Goal: Task Accomplishment & Management: Manage account settings

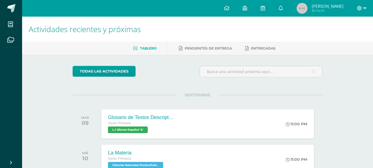
click at [364, 10] on icon at bounding box center [365, 8] width 3 height 5
click at [349, 37] on span "Cerrar sesión" at bounding box center [347, 37] width 25 height 5
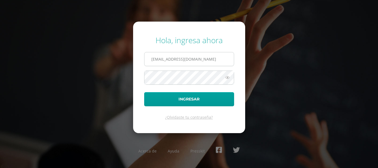
click at [206, 58] on input "[EMAIL_ADDRESS][DOMAIN_NAME]" at bounding box center [188, 59] width 89 height 14
type input "2021129@laestrella.edu.gt"
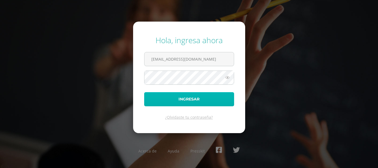
click at [205, 99] on button "Ingresar" at bounding box center [189, 99] width 90 height 14
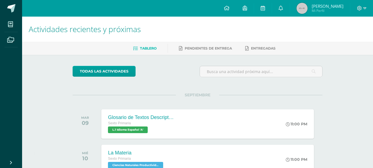
click at [367, 13] on div at bounding box center [362, 8] width 23 height 17
click at [367, 8] on div at bounding box center [362, 8] width 23 height 17
click at [364, 8] on icon at bounding box center [365, 8] width 3 height 5
click at [348, 39] on span "Cerrar sesión" at bounding box center [347, 37] width 25 height 5
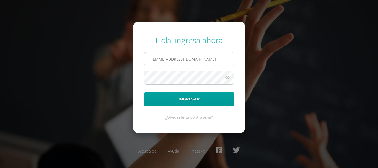
click at [207, 58] on input "2021129@laestrella.edu.gt" at bounding box center [188, 59] width 89 height 14
type input "22@laestrella.edu.gt"
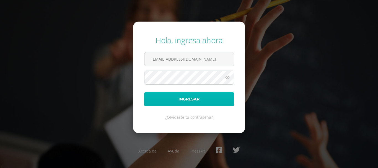
click at [197, 100] on button "Ingresar" at bounding box center [189, 99] width 90 height 14
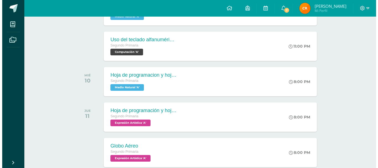
scroll to position [146, 0]
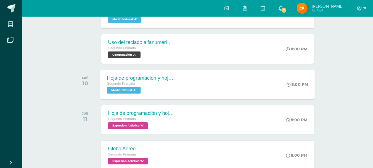
click at [246, 82] on div "Hoja de programacion y hojas de trabajo Segundo Primaria Medio Natural 'A' 8:00…" at bounding box center [208, 84] width 215 height 30
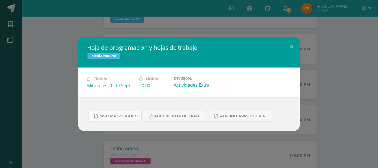
click at [131, 112] on link "sistema solar.pdf" at bounding box center [114, 116] width 53 height 11
click at [175, 119] on link "4ta uni hoja de trabajo medio.pdf" at bounding box center [175, 116] width 64 height 11
click at [232, 115] on span "4ta uni capas de la atmosfera.pdf" at bounding box center [245, 116] width 50 height 4
